Goal: Task Accomplishment & Management: Use online tool/utility

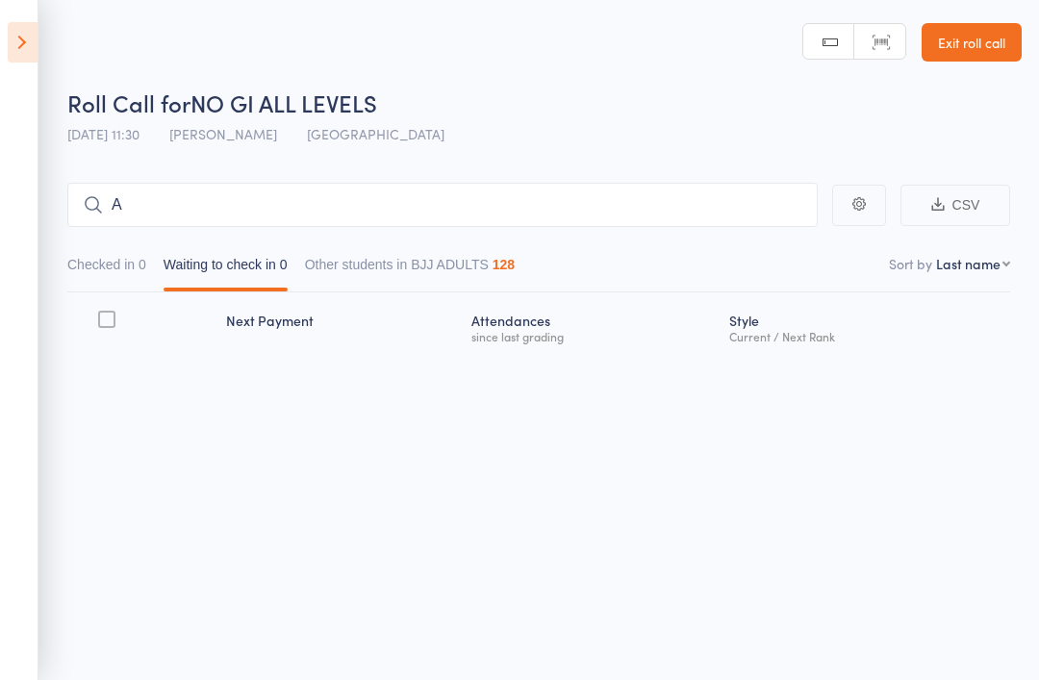
type input "Al"
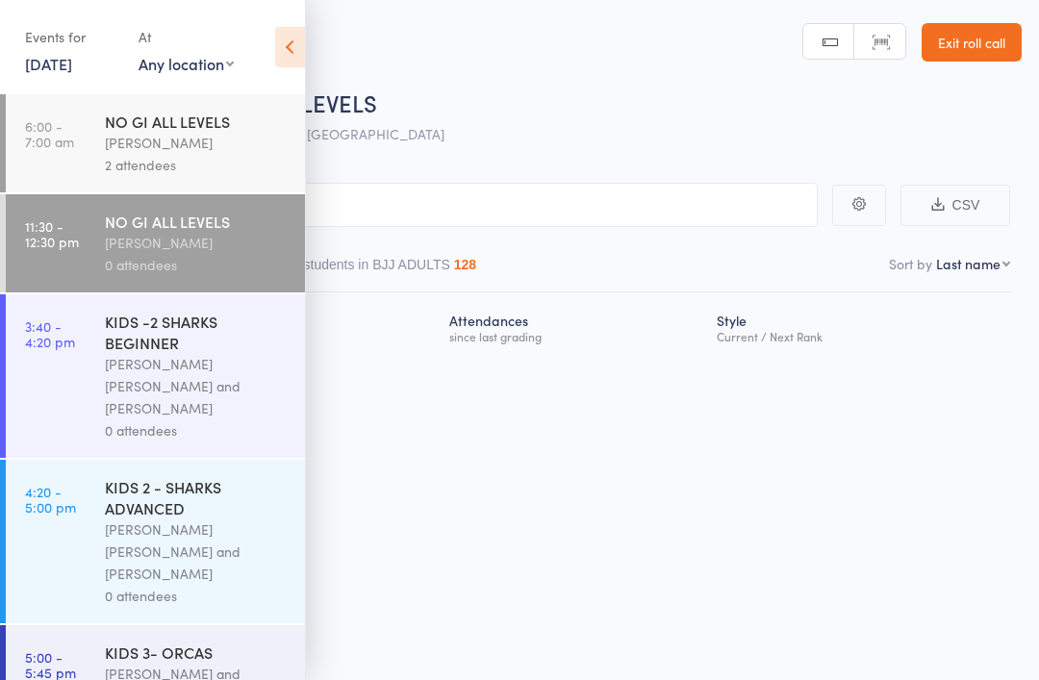
click at [499, 196] on input "search" at bounding box center [423, 205] width 789 height 44
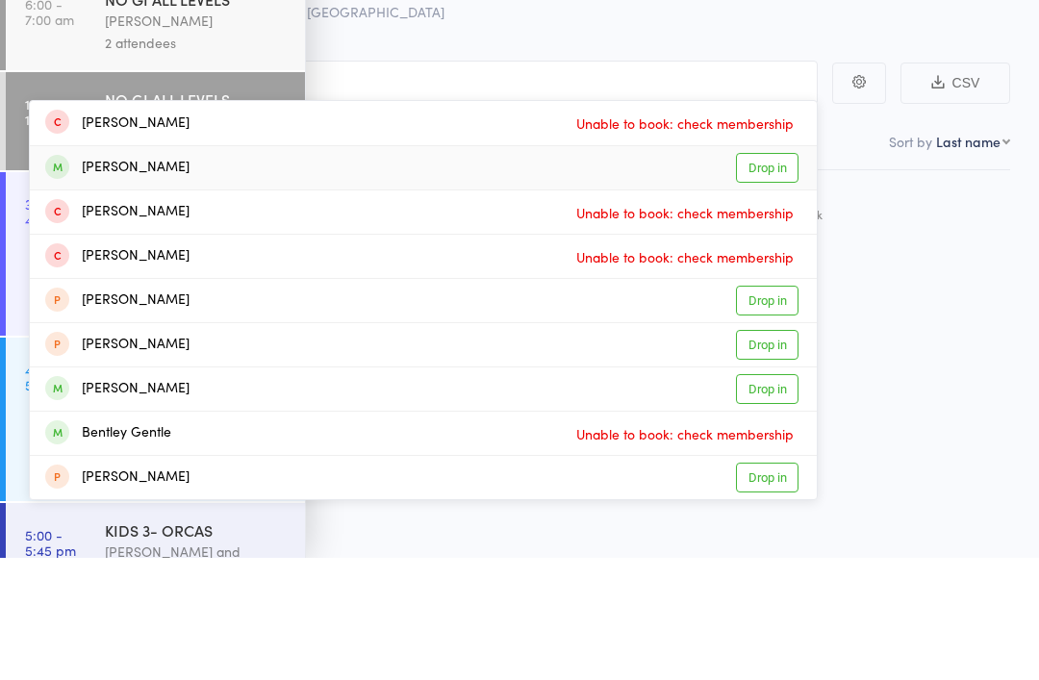
type input "Benjamin"
click at [221, 269] on div "Benjamin Peasley Drop in" at bounding box center [423, 290] width 787 height 43
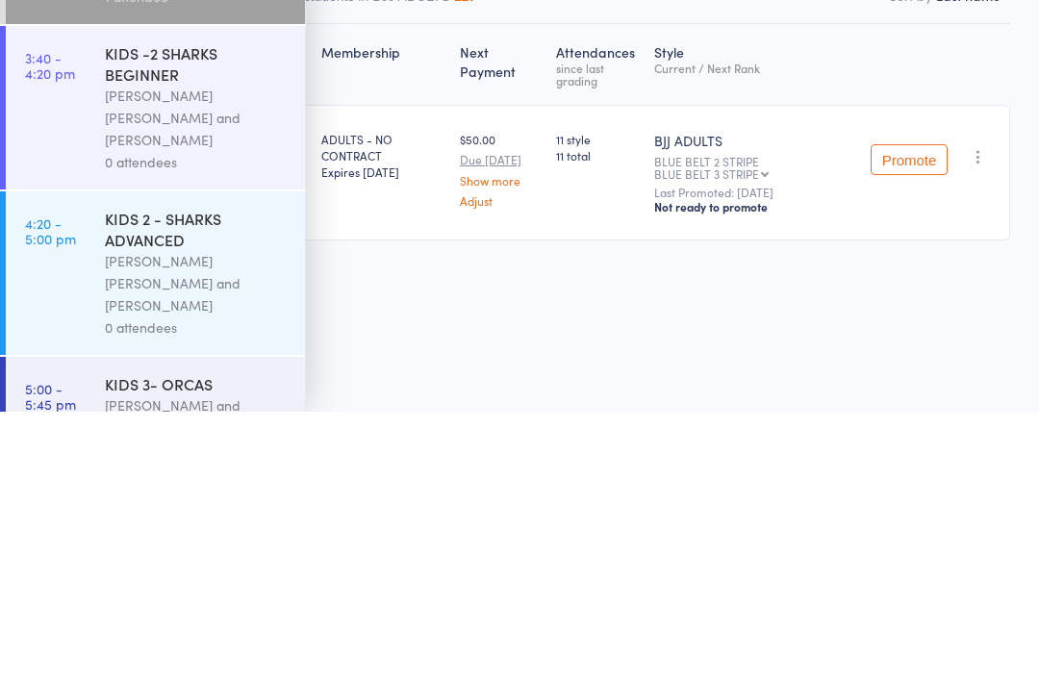
click at [465, 463] on link "Adjust" at bounding box center [500, 469] width 81 height 13
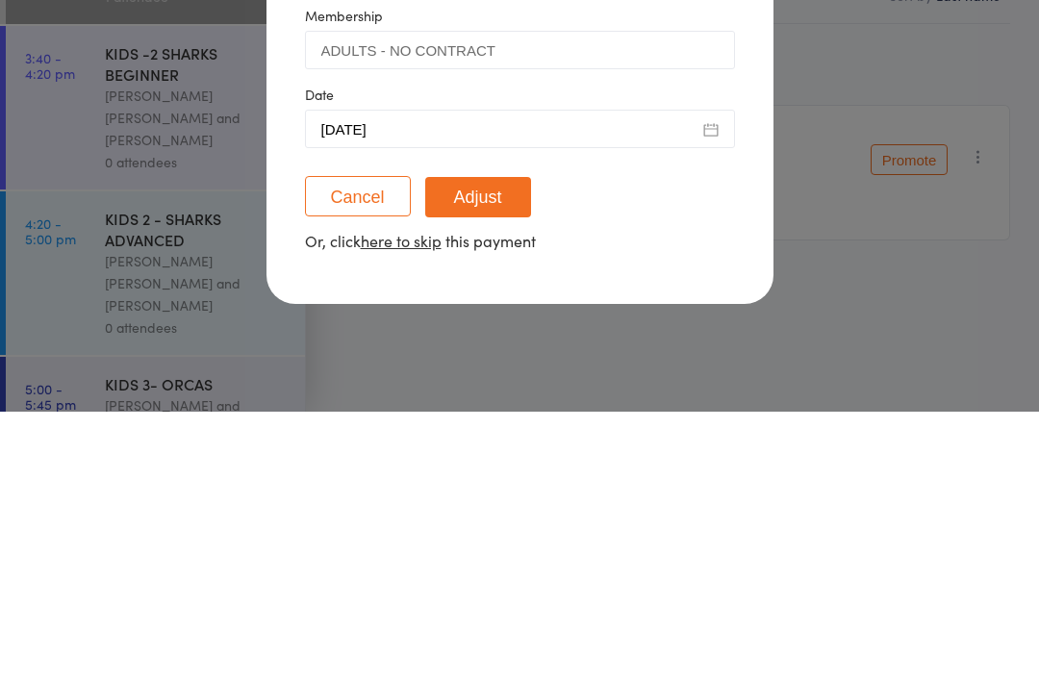
scroll to position [13, 0]
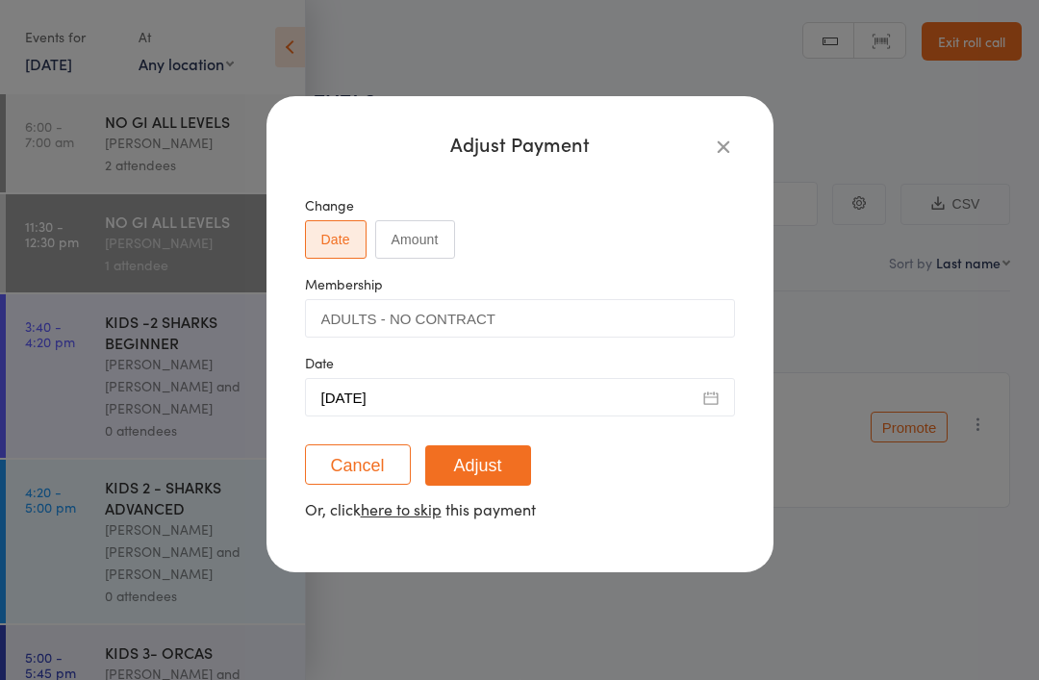
click at [724, 141] on icon "button" at bounding box center [723, 146] width 21 height 21
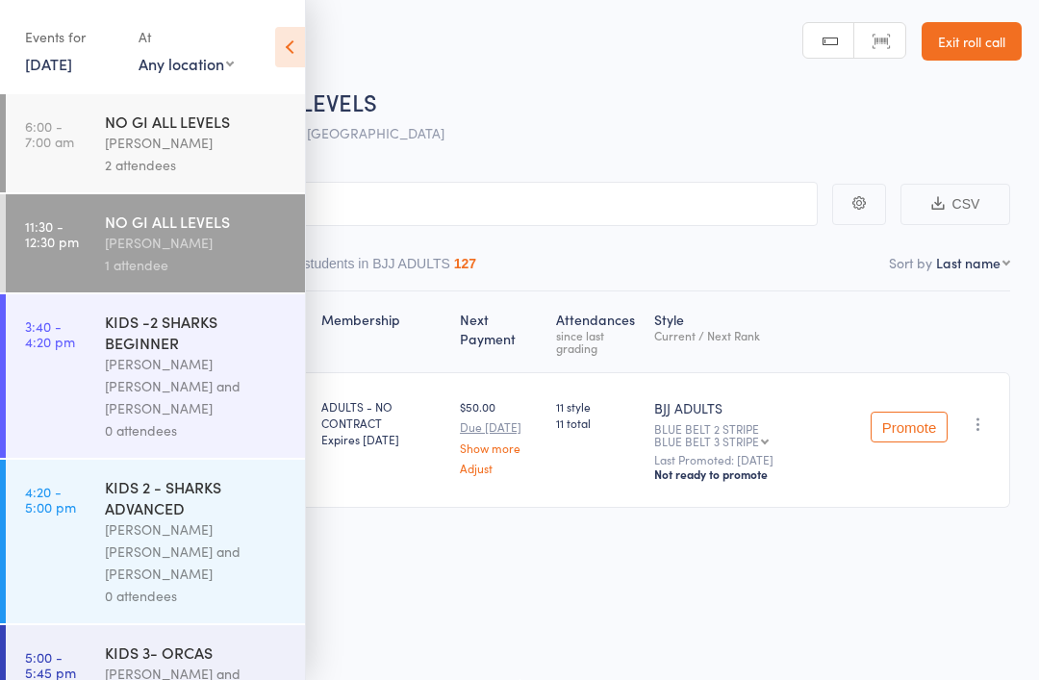
click at [276, 36] on icon at bounding box center [290, 47] width 30 height 40
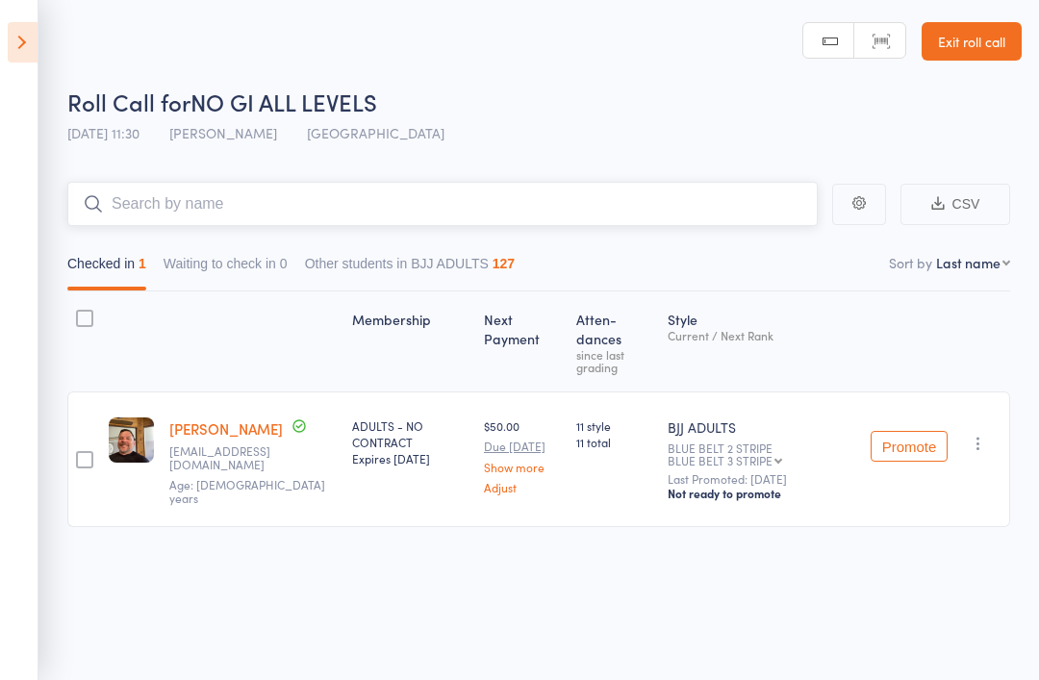
click at [159, 186] on input "search" at bounding box center [442, 204] width 751 height 44
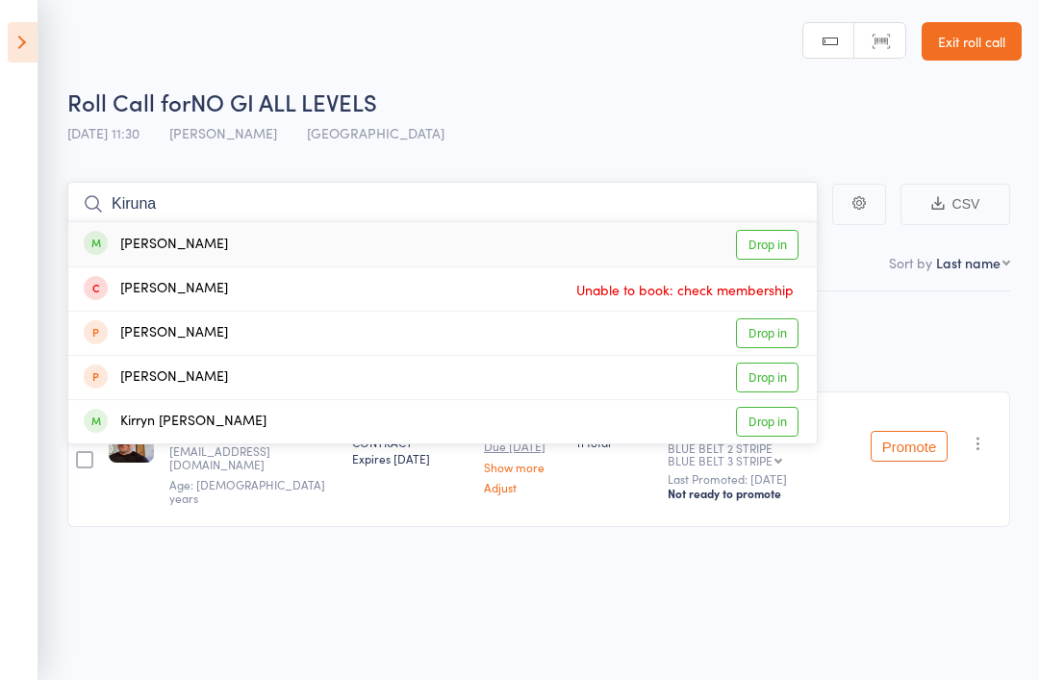
type input "Kiruna"
click at [178, 234] on div "Kiruna Gilbert" at bounding box center [156, 245] width 144 height 22
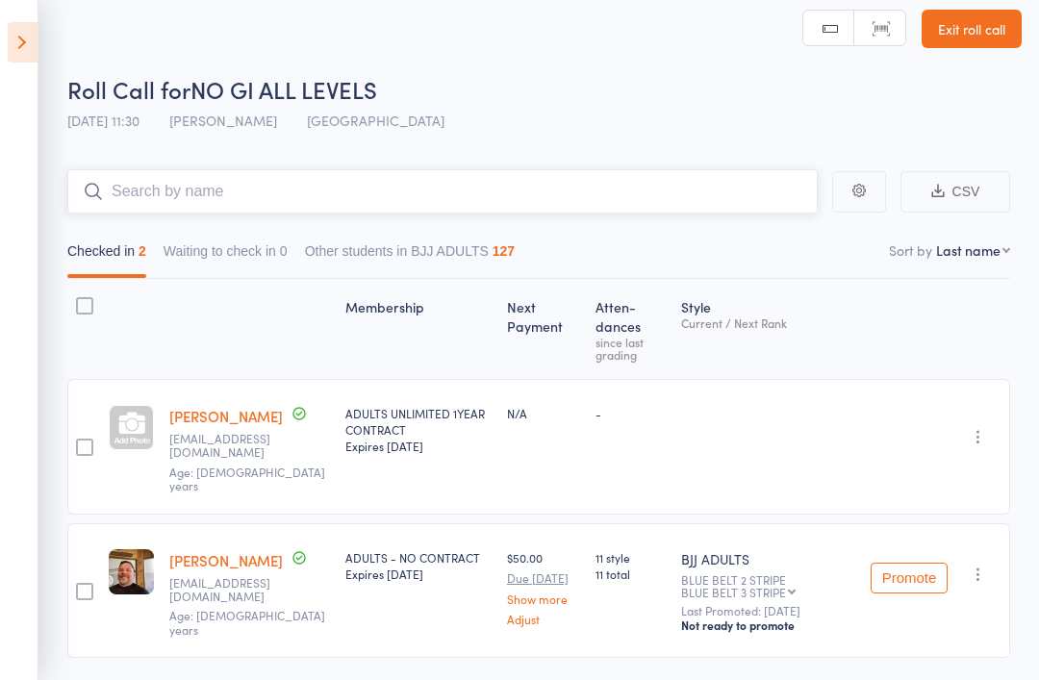
click at [605, 208] on input "search" at bounding box center [442, 191] width 751 height 44
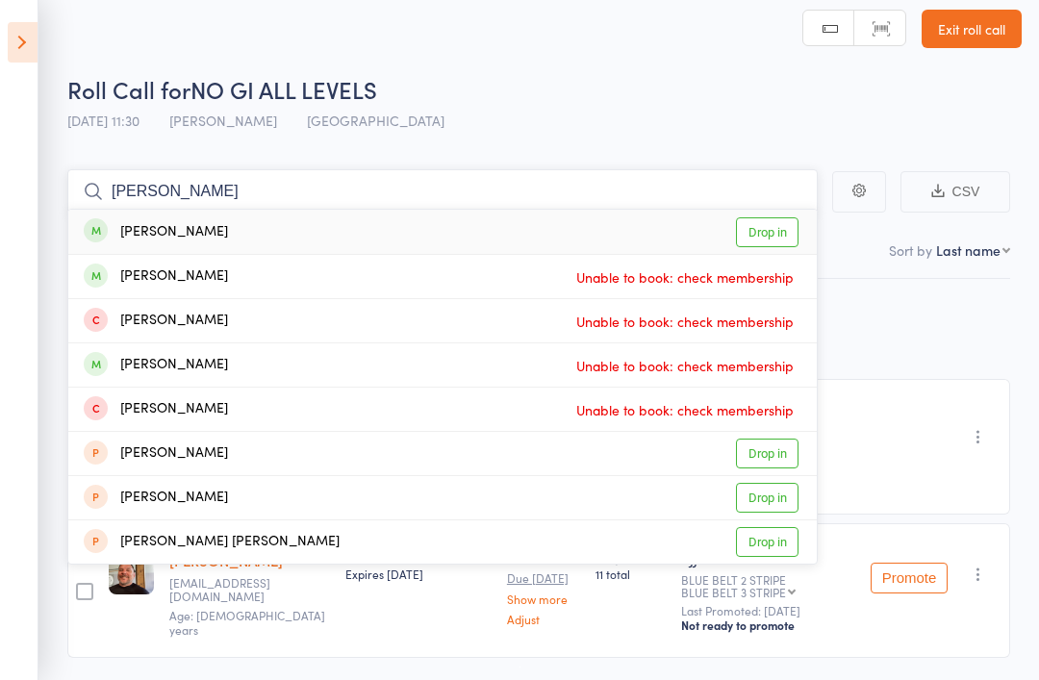
type input "Logan"
click at [768, 232] on link "Drop in" at bounding box center [767, 233] width 63 height 30
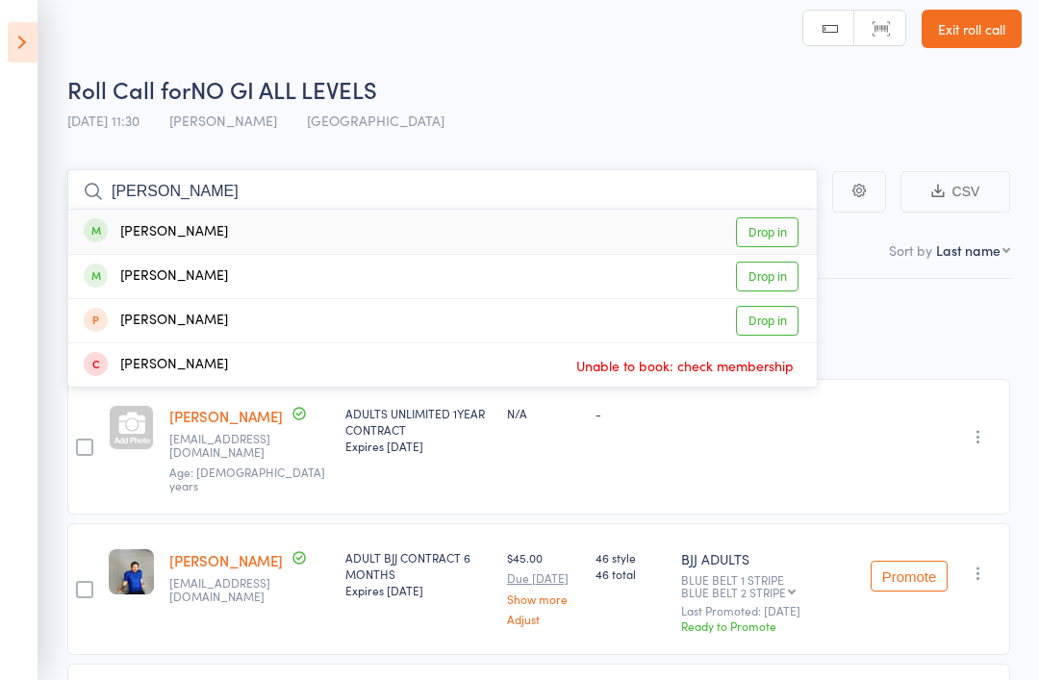
type input "Alex"
click at [774, 224] on link "Drop in" at bounding box center [767, 233] width 63 height 30
